Goal: Task Accomplishment & Management: Manage account settings

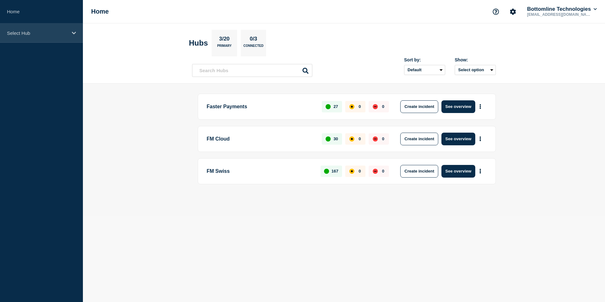
click at [74, 34] on icon at bounding box center [74, 33] width 4 height 3
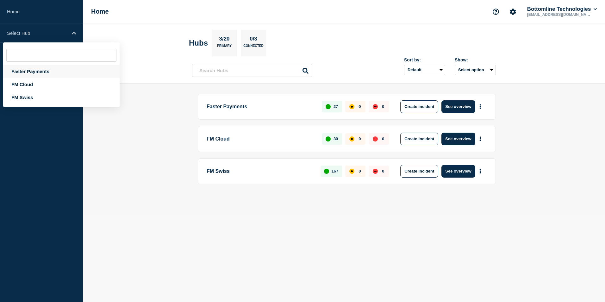
click at [27, 73] on div "Faster Payments" at bounding box center [61, 71] width 116 height 13
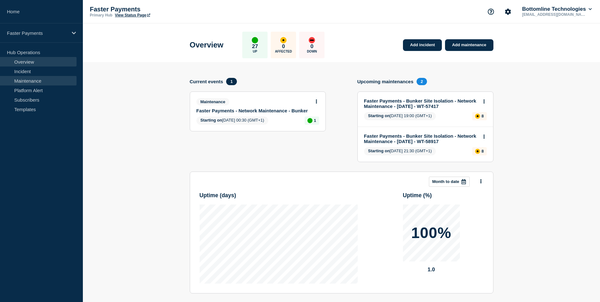
click at [29, 82] on link "Maintenance" at bounding box center [38, 80] width 77 height 9
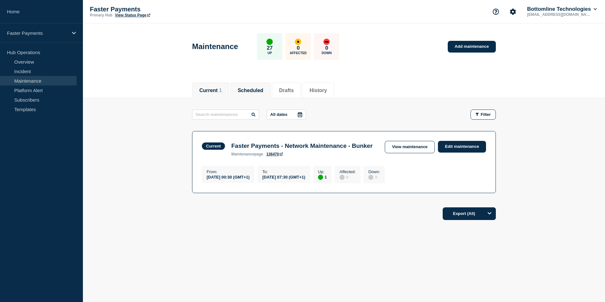
click at [257, 90] on button "Scheduled" at bounding box center [251, 91] width 26 height 6
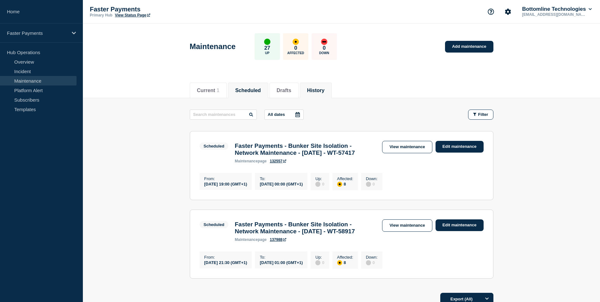
click at [325, 91] on button "History" at bounding box center [315, 91] width 17 height 6
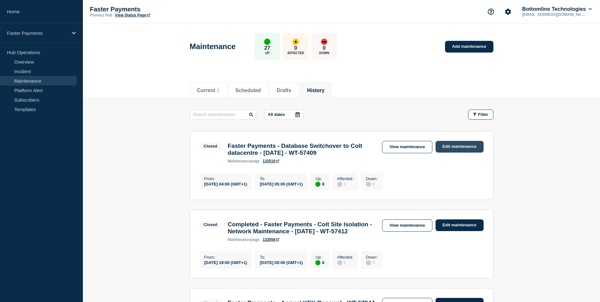
click at [463, 146] on link "Edit maintenance" at bounding box center [460, 147] width 48 height 12
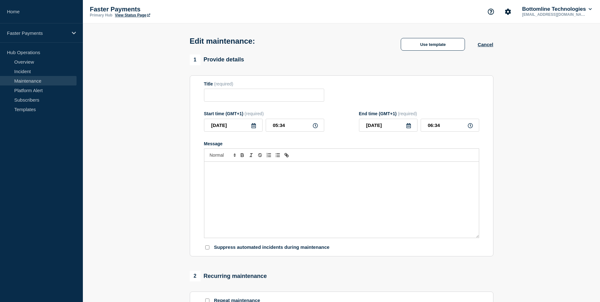
type input "Faster Payments - Database Switchover to Colt datacentre - [DATE] - WT-57409"
type input "04:00"
type input "05:00"
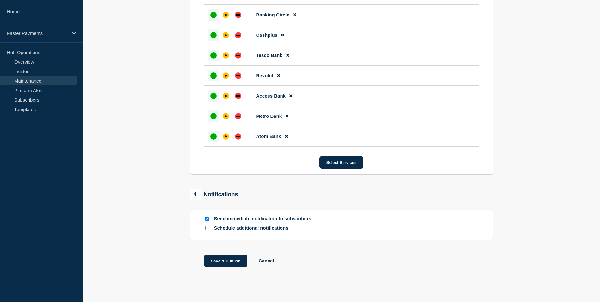
scroll to position [411, 0]
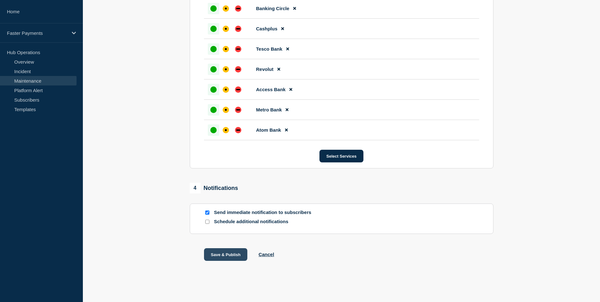
click at [232, 257] on button "Save & Publish" at bounding box center [226, 254] width 44 height 13
